Goal: Transaction & Acquisition: Purchase product/service

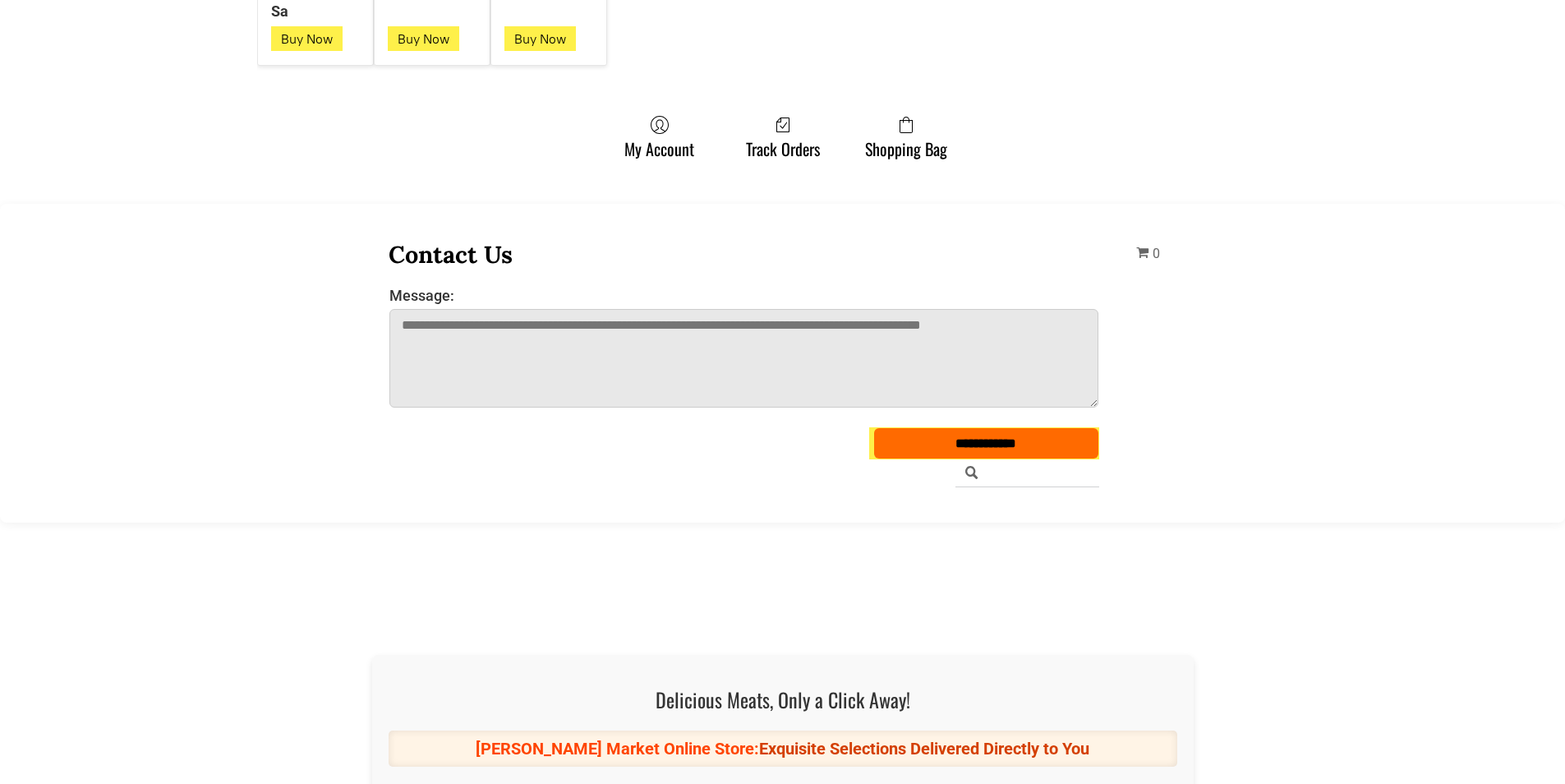
scroll to position [4518, 0]
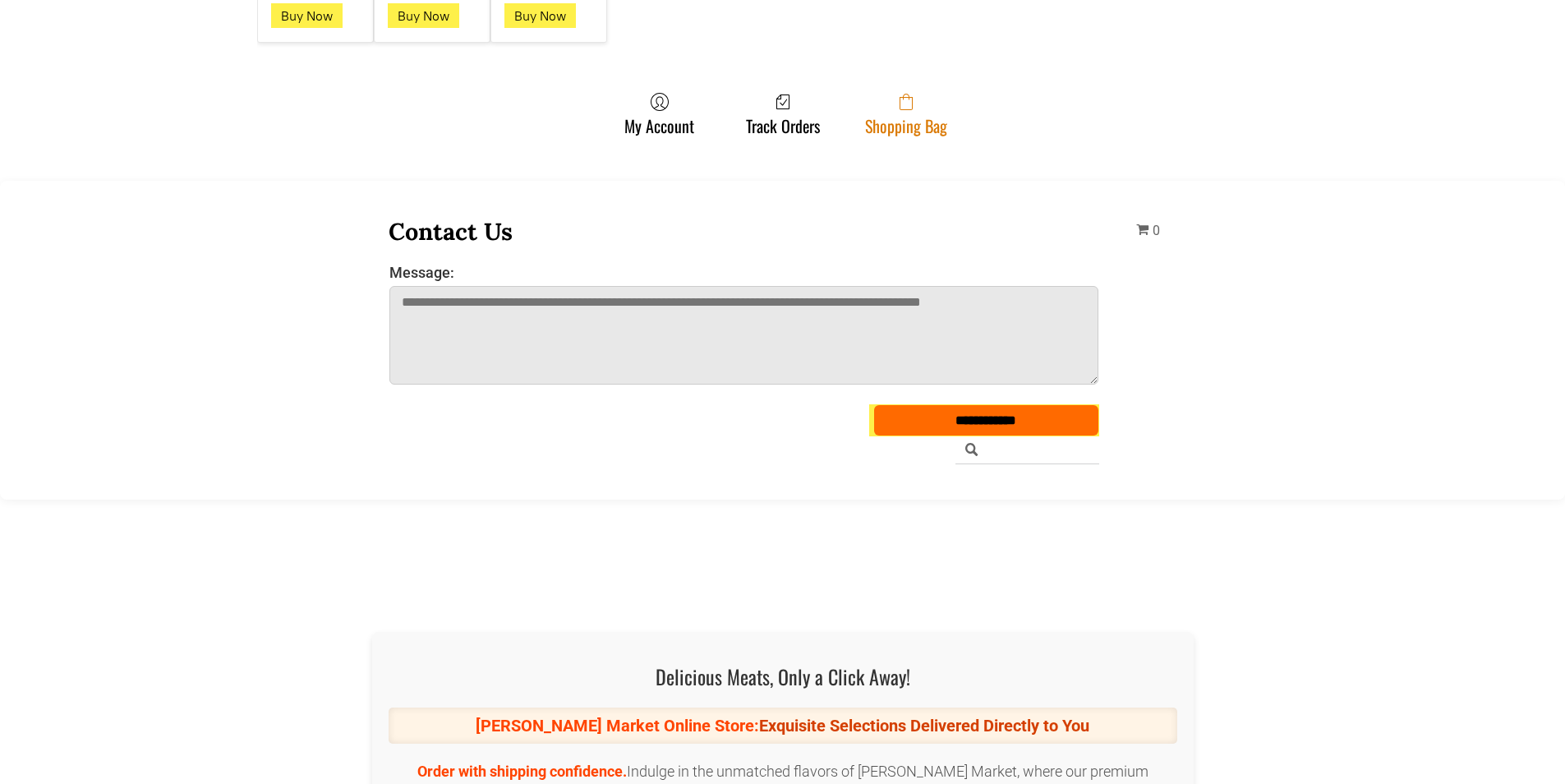
click at [907, 99] on icon at bounding box center [906, 102] width 14 height 16
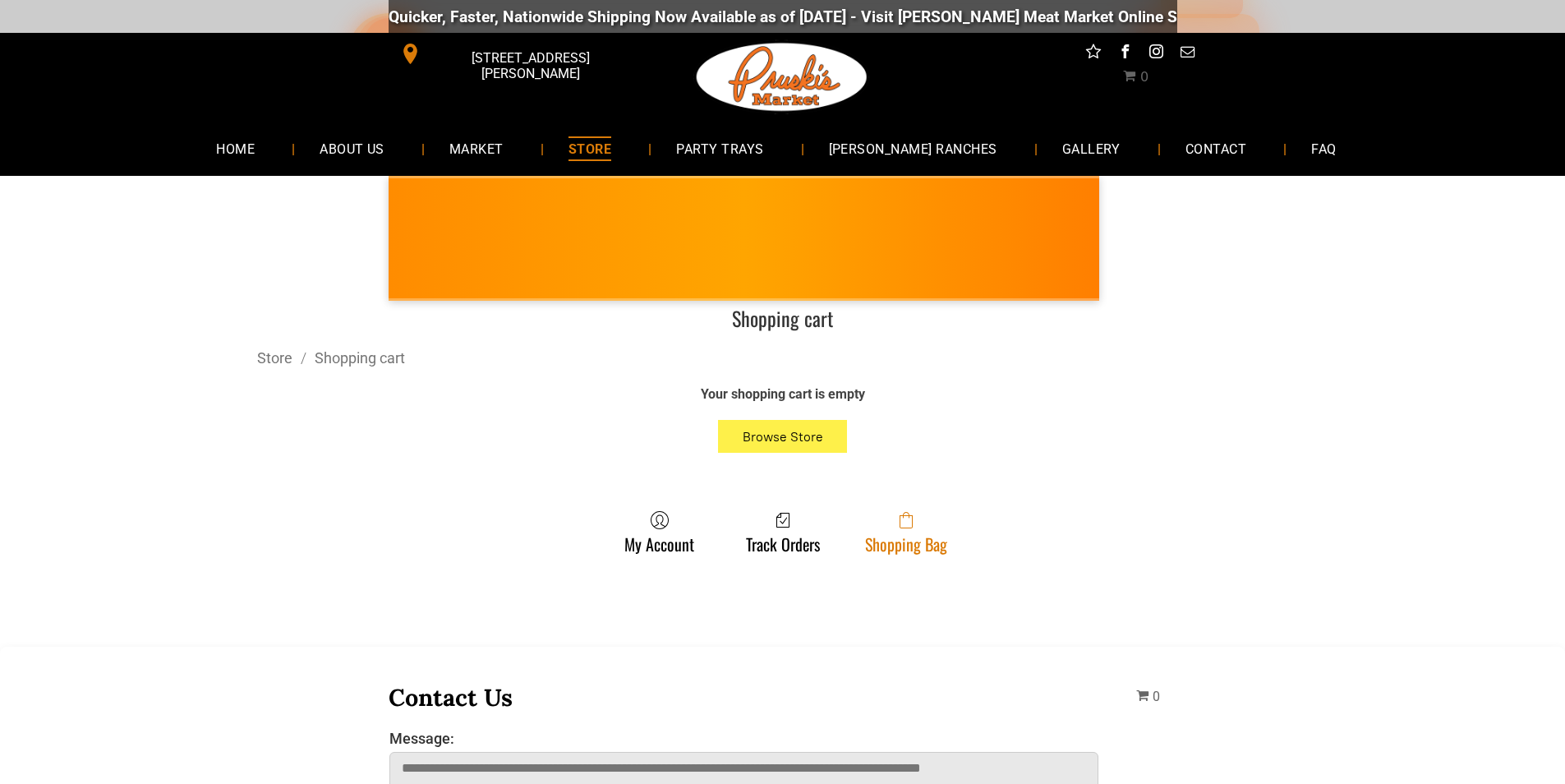
click at [924, 523] on span at bounding box center [906, 520] width 82 height 20
click at [904, 544] on link "Shopping Bag" at bounding box center [907, 532] width 99 height 43
click at [887, 522] on span at bounding box center [906, 520] width 82 height 20
